Goal: Use online tool/utility: Utilize a website feature to perform a specific function

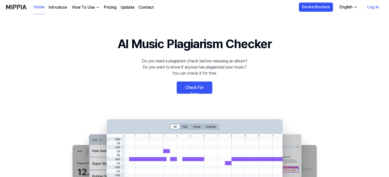
click at [191, 85] on link "Check For Free" at bounding box center [195, 88] width 36 height 12
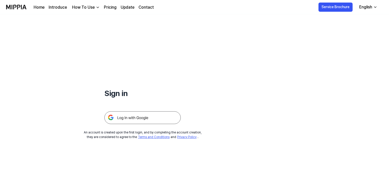
click at [126, 120] on img at bounding box center [142, 117] width 76 height 13
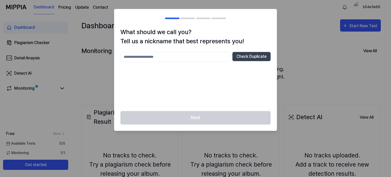
click at [180, 57] on input "text" at bounding box center [176, 57] width 110 height 10
type input "*********"
click at [247, 57] on button "Check Duplicate" at bounding box center [252, 56] width 38 height 9
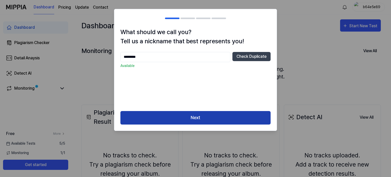
click at [178, 118] on button "Next" at bounding box center [196, 118] width 150 height 14
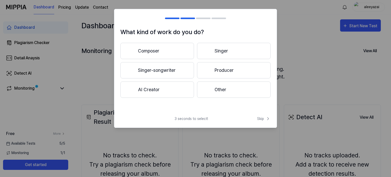
click at [170, 49] on button "Composer" at bounding box center [158, 51] width 74 height 16
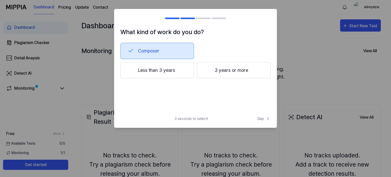
click at [157, 69] on button "Less than 3 years" at bounding box center [158, 70] width 74 height 16
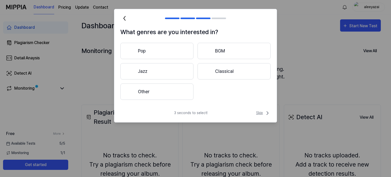
click at [265, 112] on icon at bounding box center [268, 113] width 6 height 6
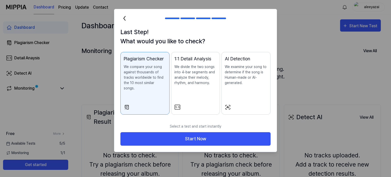
click at [245, 71] on p "We examine your song to determine if the song is Human-made or AI-generated." at bounding box center [246, 74] width 43 height 21
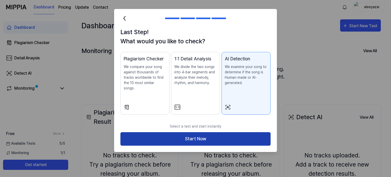
click at [198, 132] on button "Start Now" at bounding box center [196, 139] width 150 height 14
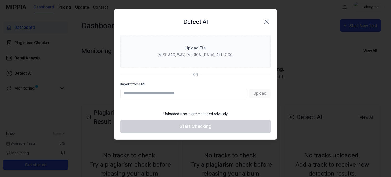
click at [167, 92] on input "Import from URL" at bounding box center [184, 93] width 127 height 9
click at [182, 93] on input "Import from URL" at bounding box center [184, 93] width 127 height 9
